Goal: Complete application form: Complete application form

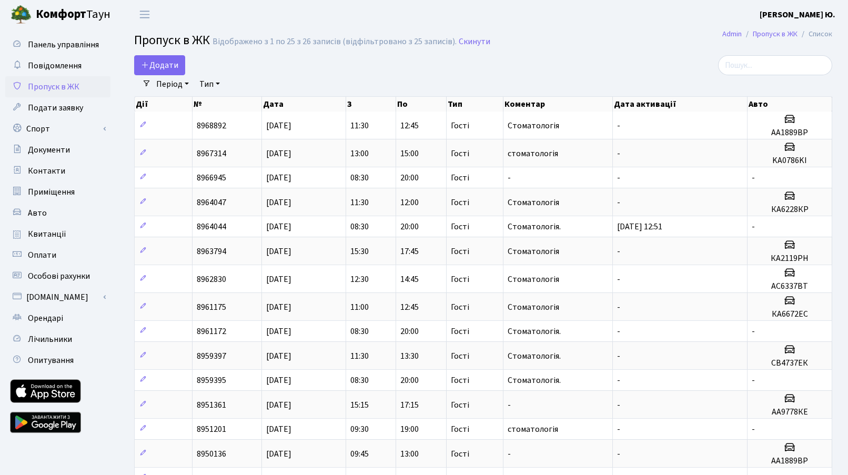
select select "25"
click at [159, 61] on span "Додати" at bounding box center [159, 65] width 37 height 12
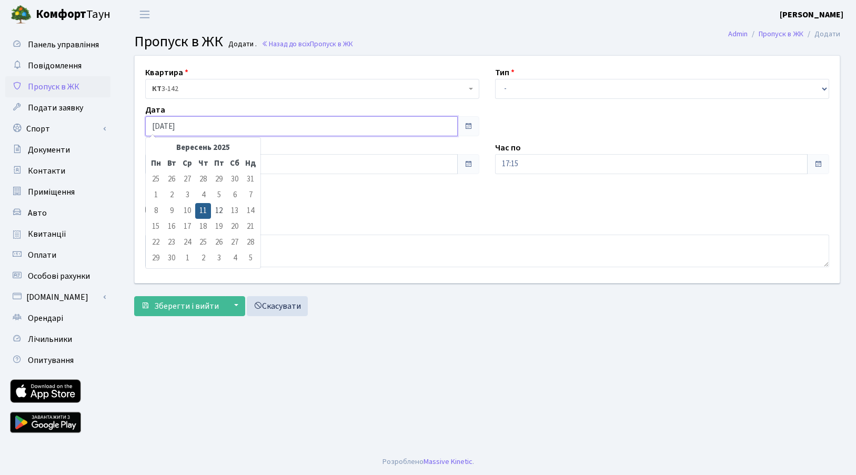
click at [189, 127] on input "[DATE]" at bounding box center [301, 126] width 313 height 20
click at [219, 209] on td "12" at bounding box center [219, 211] width 16 height 16
type input "[DATE]"
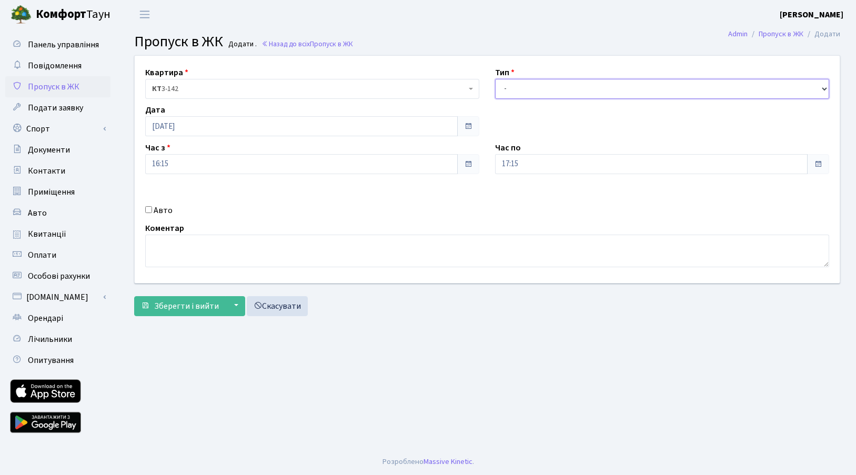
drag, startPoint x: 547, startPoint y: 88, endPoint x: 547, endPoint y: 97, distance: 8.9
click at [547, 88] on select "- Доставка Таксі Гості Сервіс" at bounding box center [662, 89] width 334 height 20
select select "3"
click at [495, 79] on select "- Доставка Таксі Гості Сервіс" at bounding box center [662, 89] width 334 height 20
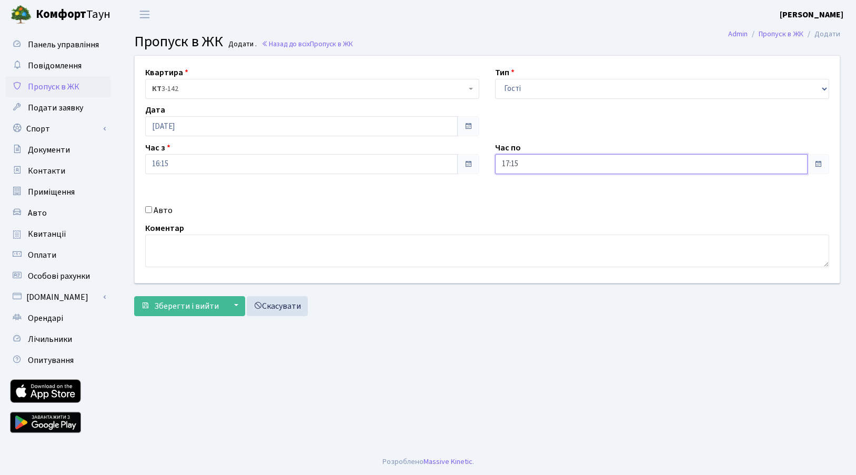
click at [530, 163] on input "17:15" at bounding box center [651, 164] width 313 height 20
click at [532, 214] on icon at bounding box center [524, 200] width 28 height 28
click at [532, 213] on icon at bounding box center [524, 200] width 28 height 28
drag, startPoint x: 597, startPoint y: 279, endPoint x: 607, endPoint y: 281, distance: 10.7
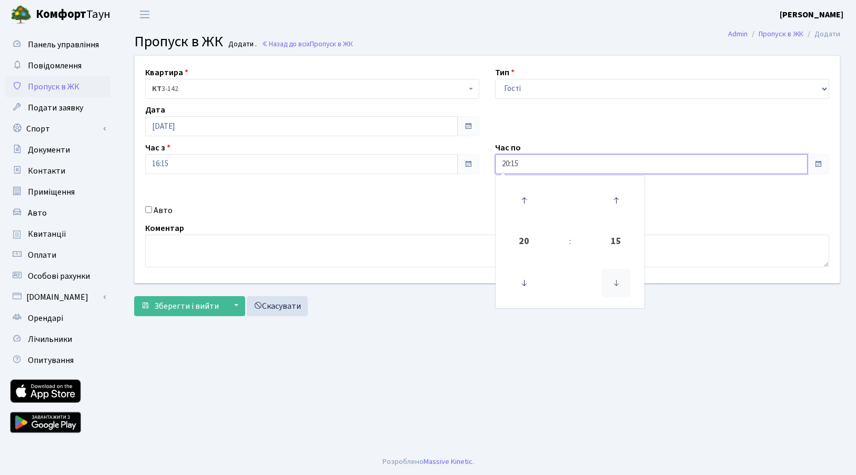
click at [603, 280] on td at bounding box center [615, 283] width 53 height 46
click at [607, 281] on icon at bounding box center [616, 283] width 28 height 28
type input "20:00"
click at [168, 157] on input "16:15" at bounding box center [301, 164] width 313 height 20
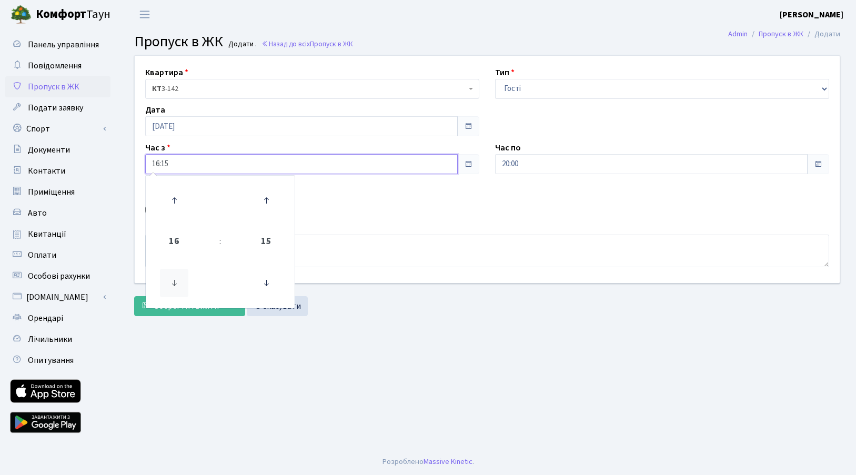
click at [169, 276] on icon at bounding box center [174, 283] width 28 height 28
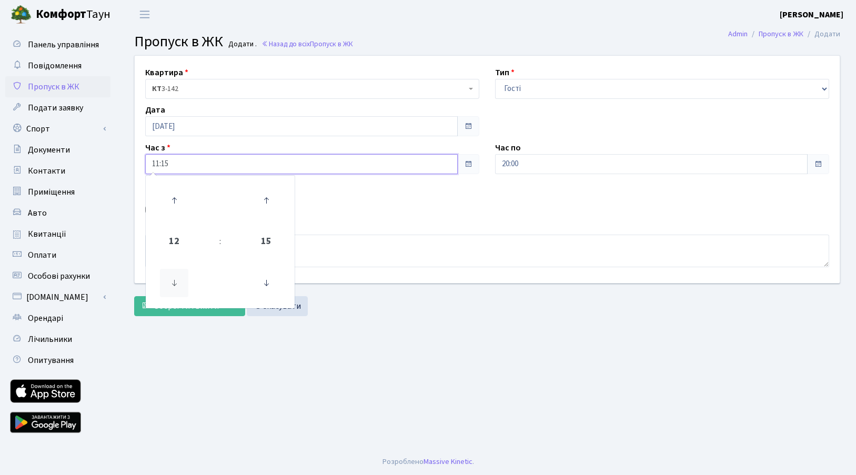
click at [169, 276] on icon at bounding box center [174, 283] width 28 height 28
click at [268, 198] on icon at bounding box center [266, 200] width 28 height 28
type input "08:30"
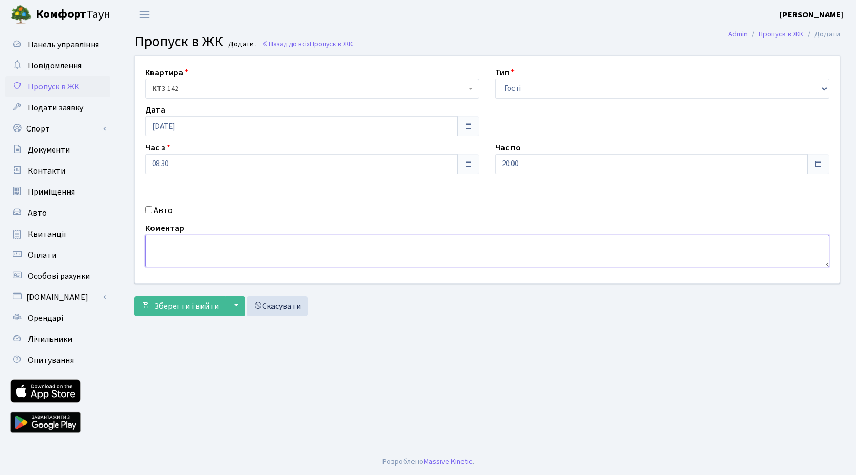
click at [341, 248] on textarea at bounding box center [487, 251] width 684 height 33
type textarea "Стоматологія."
click at [158, 309] on span "Зберегти і вийти" at bounding box center [186, 306] width 65 height 12
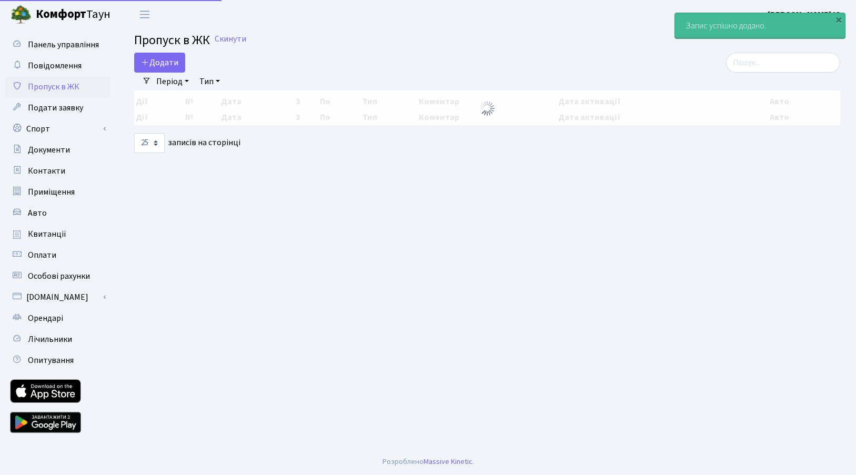
select select "25"
